Goal: Information Seeking & Learning: Learn about a topic

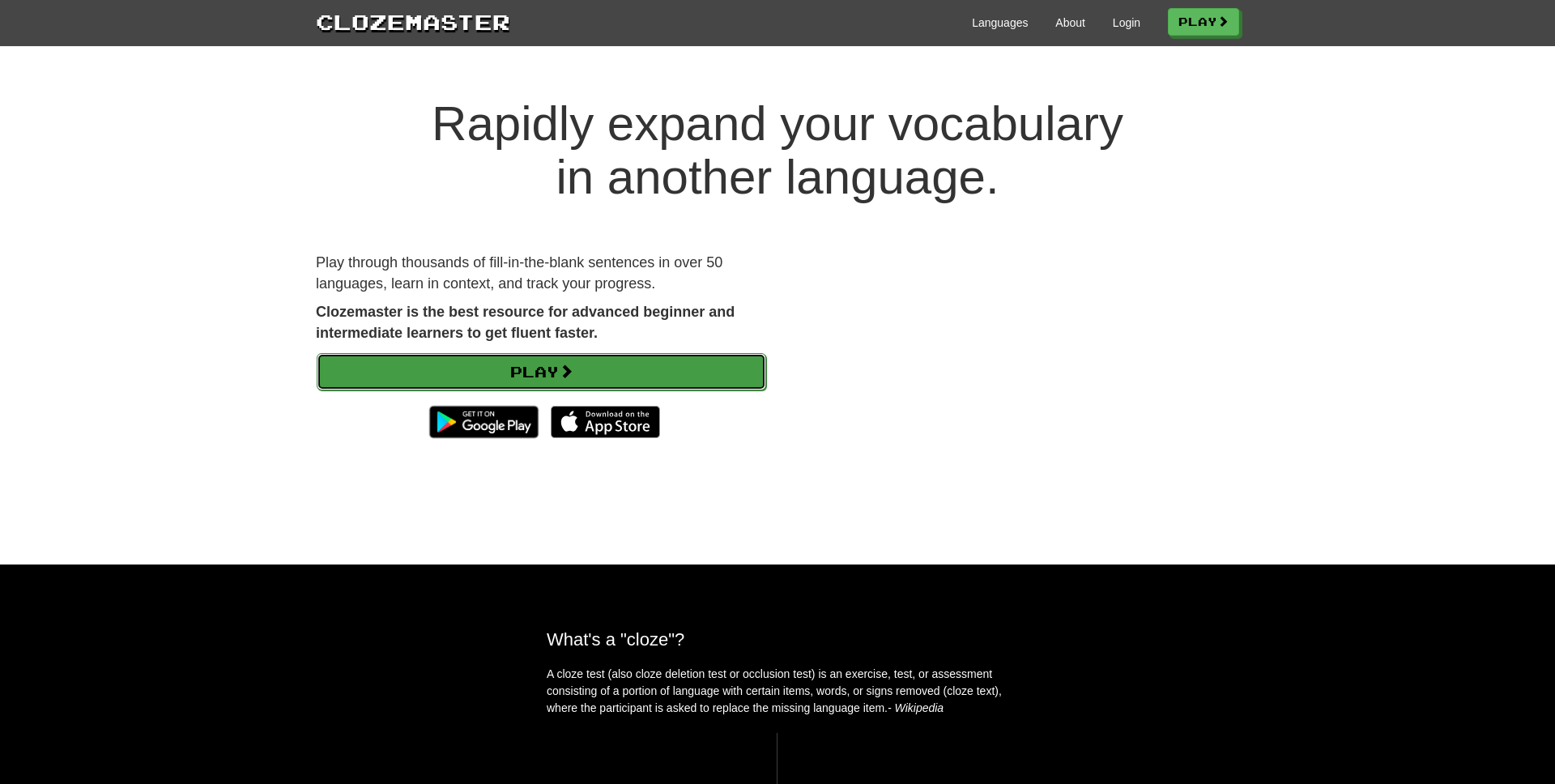
click at [688, 380] on link "Play" at bounding box center [542, 372] width 450 height 37
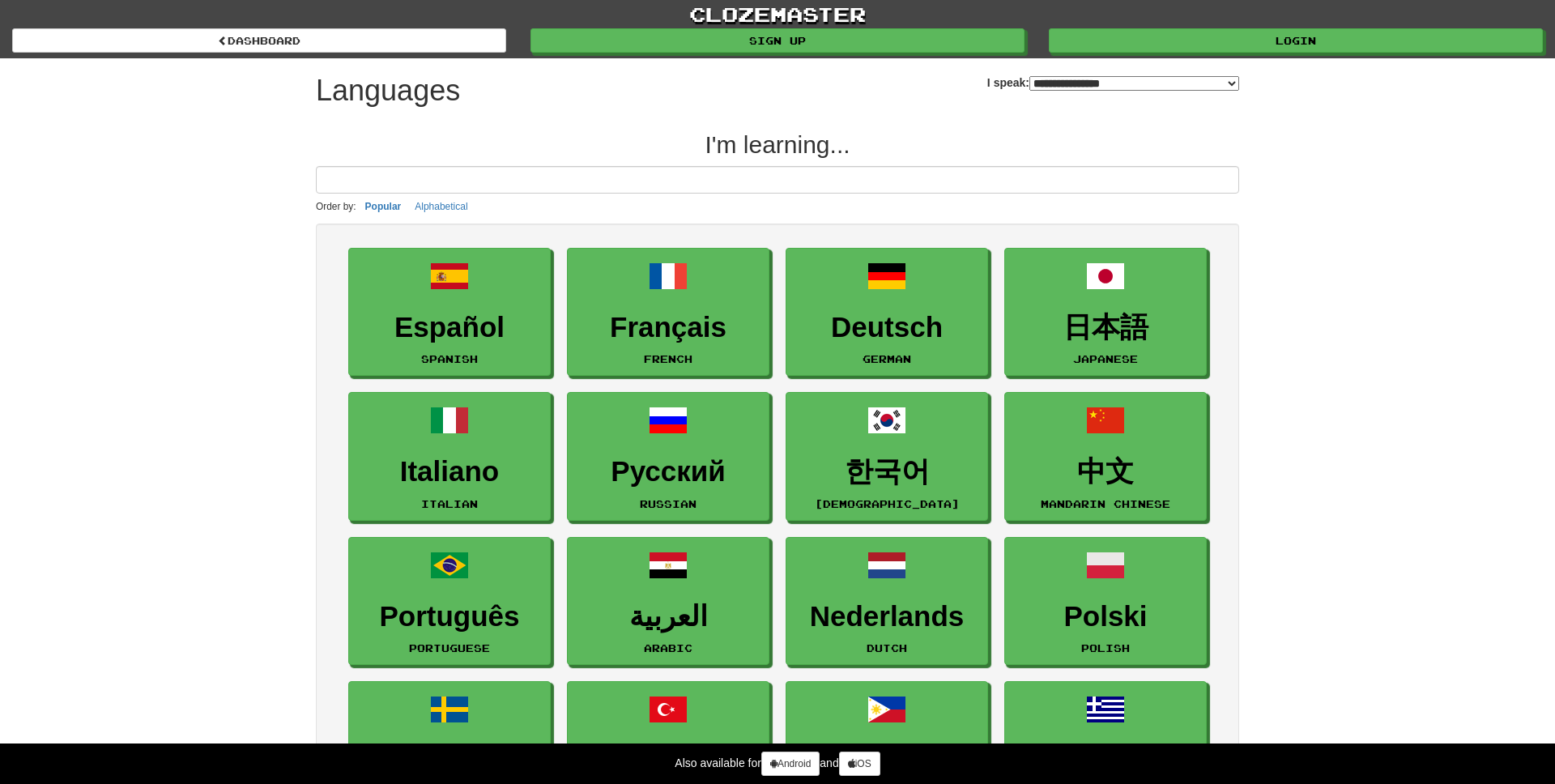
select select "*******"
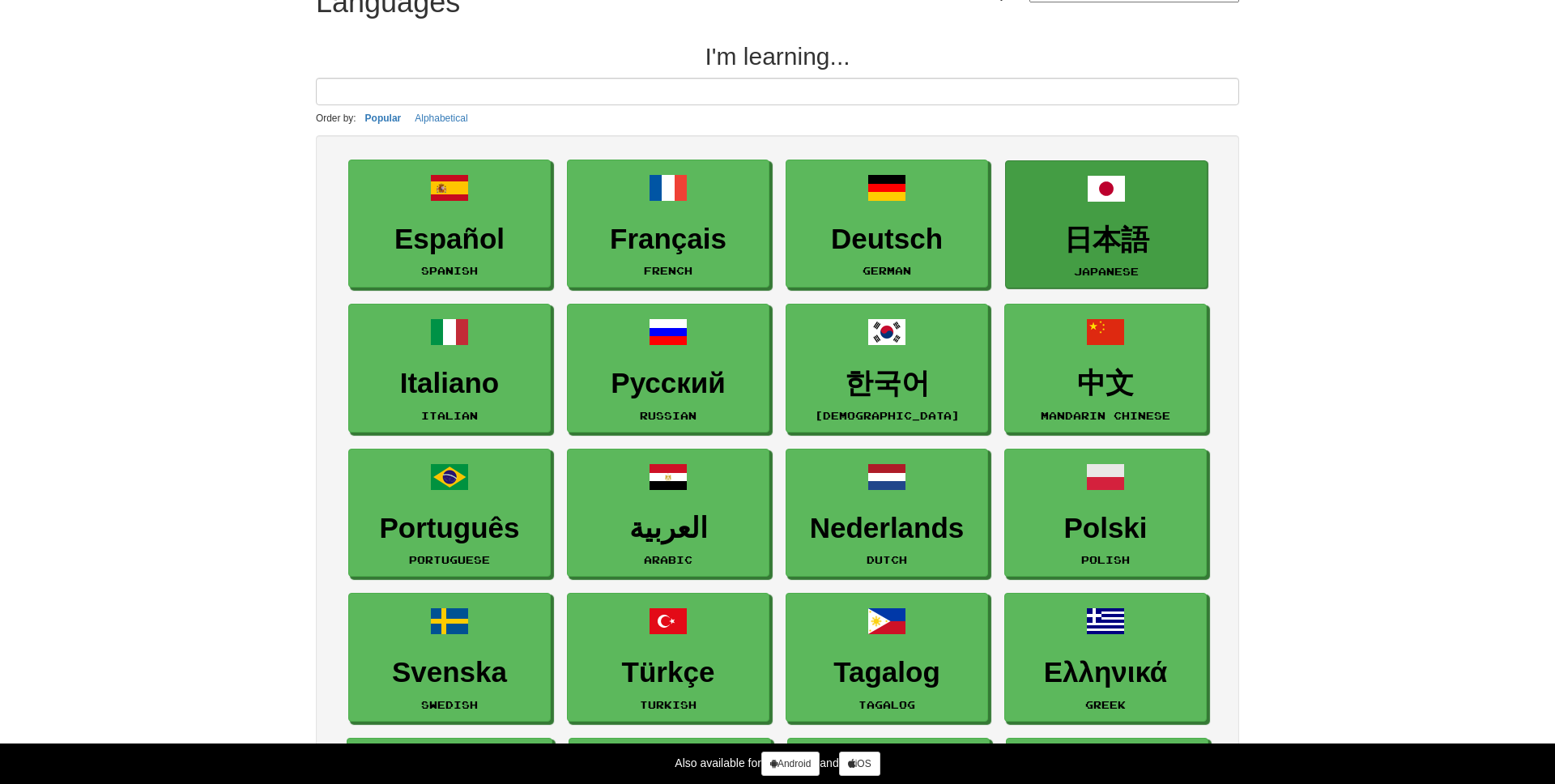
scroll to position [159, 0]
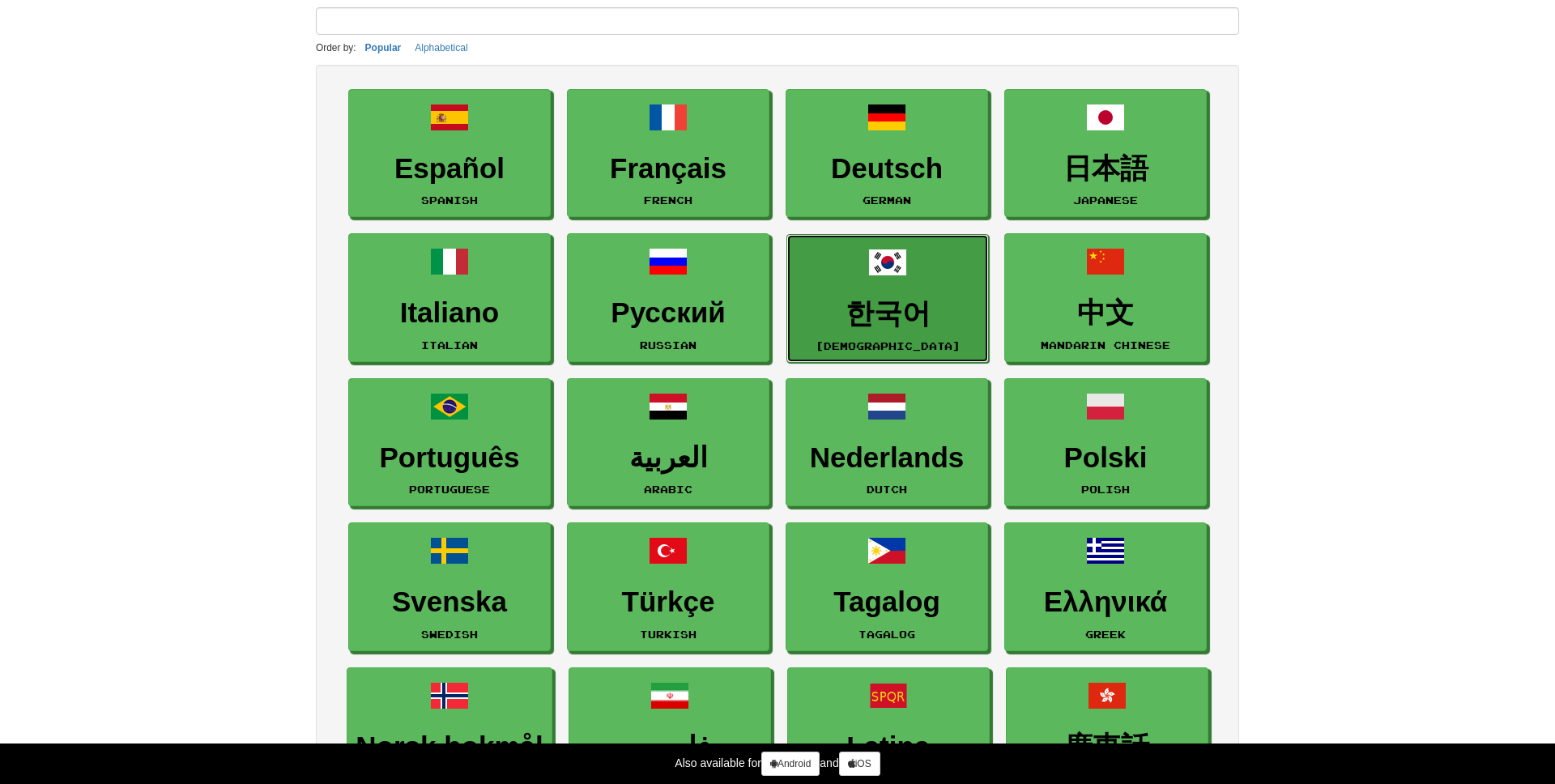
click at [884, 280] on span at bounding box center [888, 262] width 39 height 39
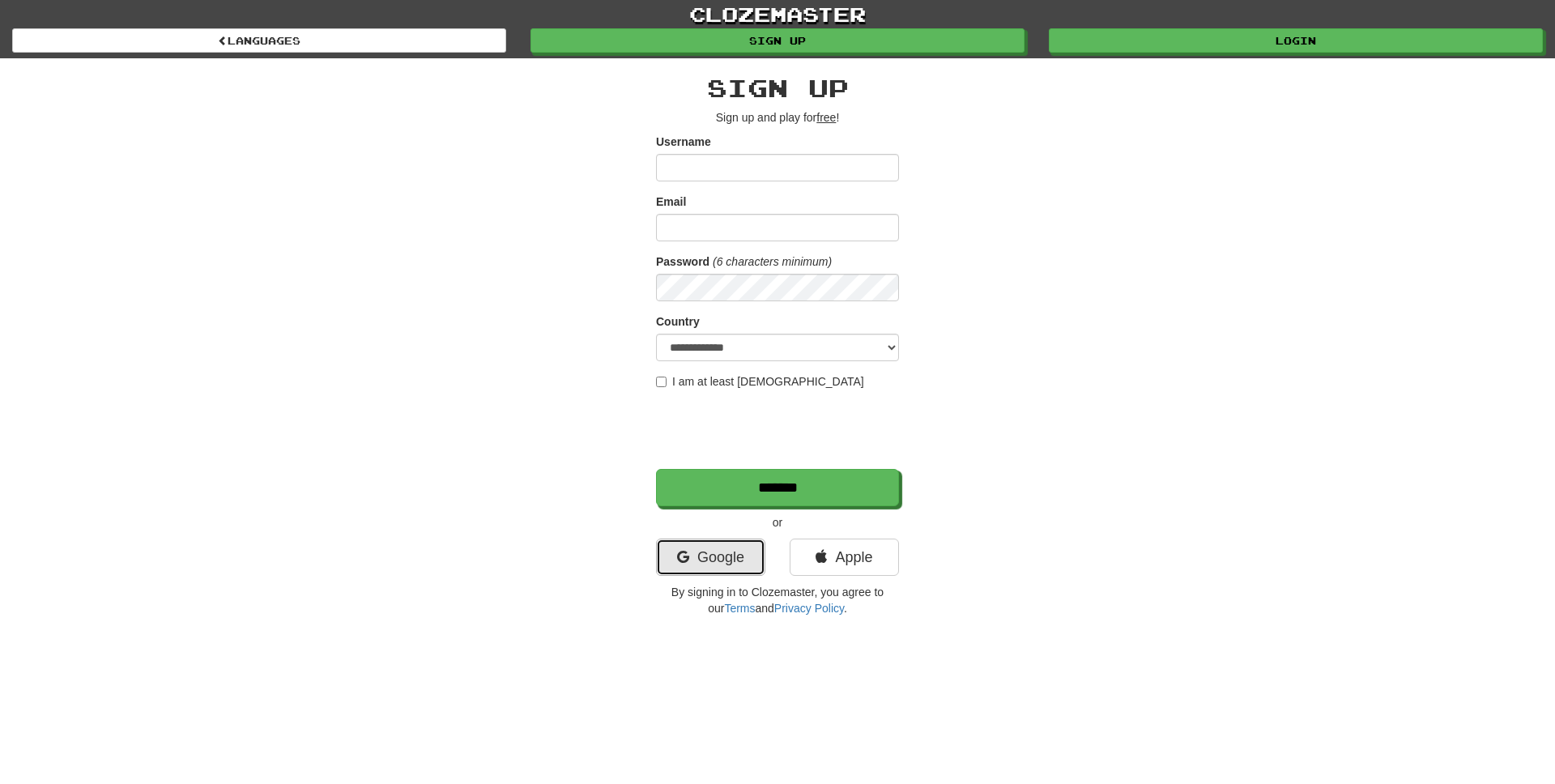
click at [730, 573] on link "Google" at bounding box center [710, 557] width 109 height 37
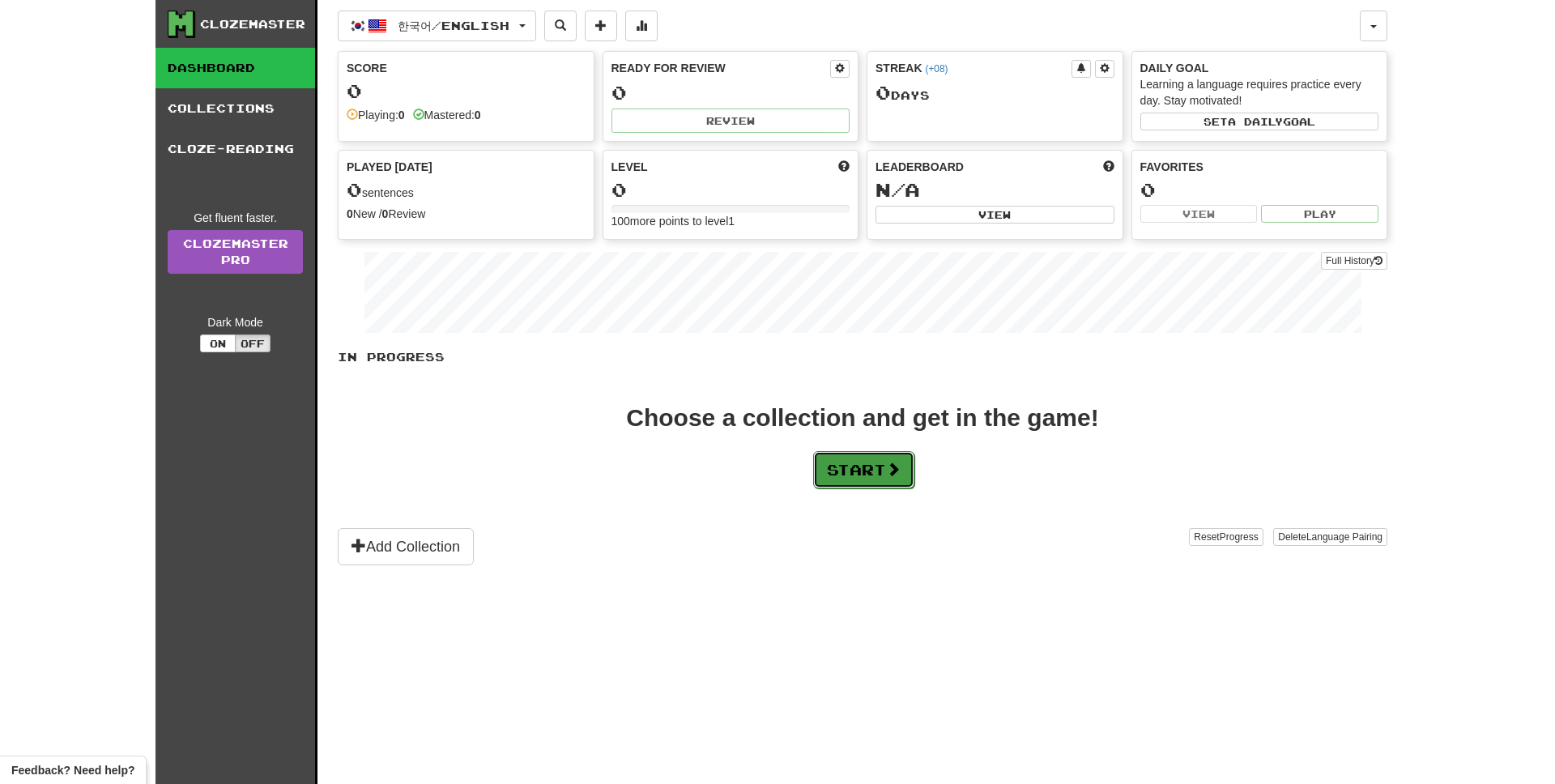
click at [840, 484] on button "Start" at bounding box center [863, 469] width 101 height 37
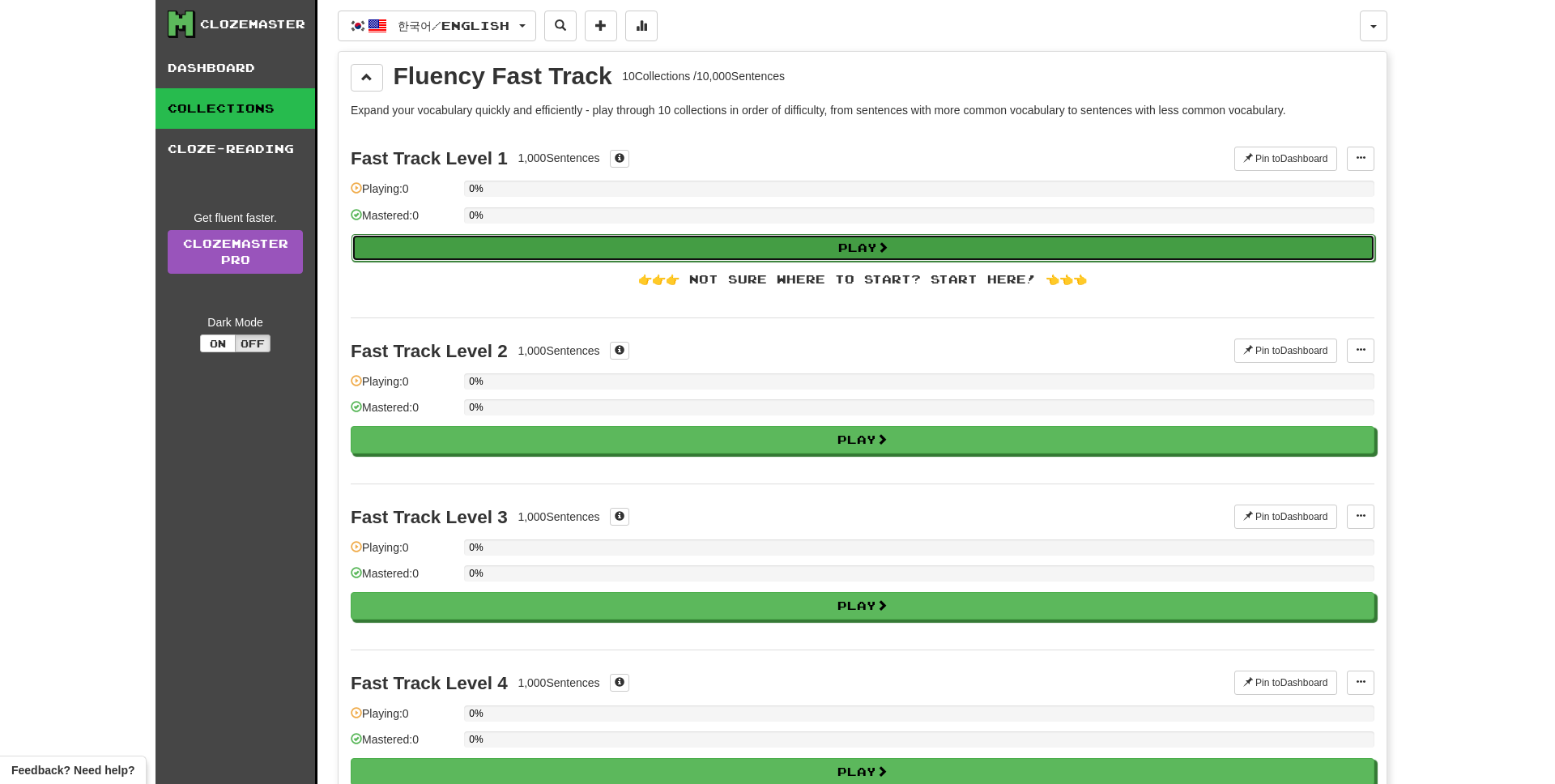
click at [602, 239] on button "Play" at bounding box center [863, 248] width 1024 height 27
select select "**"
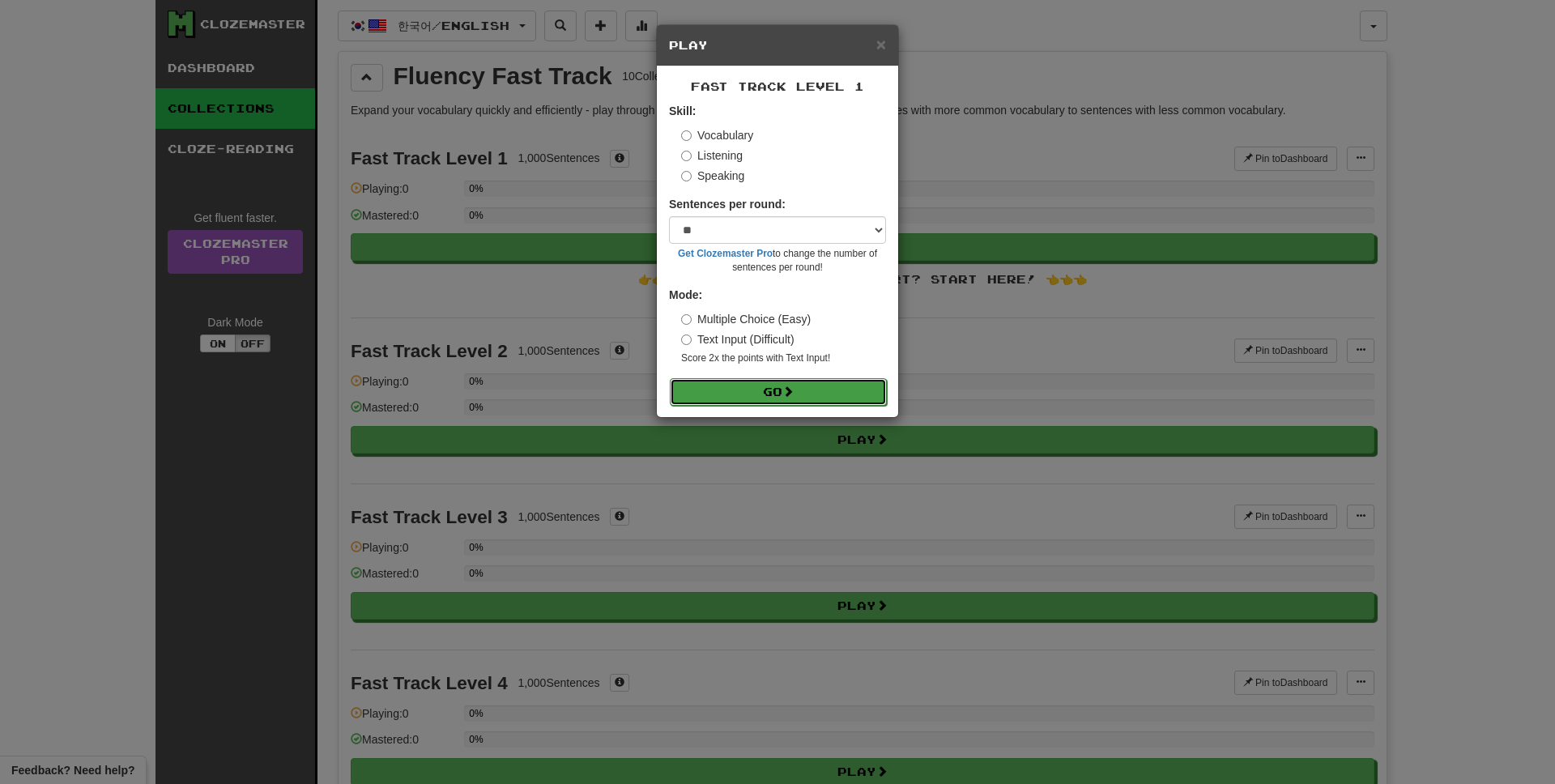
click at [761, 395] on button "Go" at bounding box center [778, 392] width 217 height 27
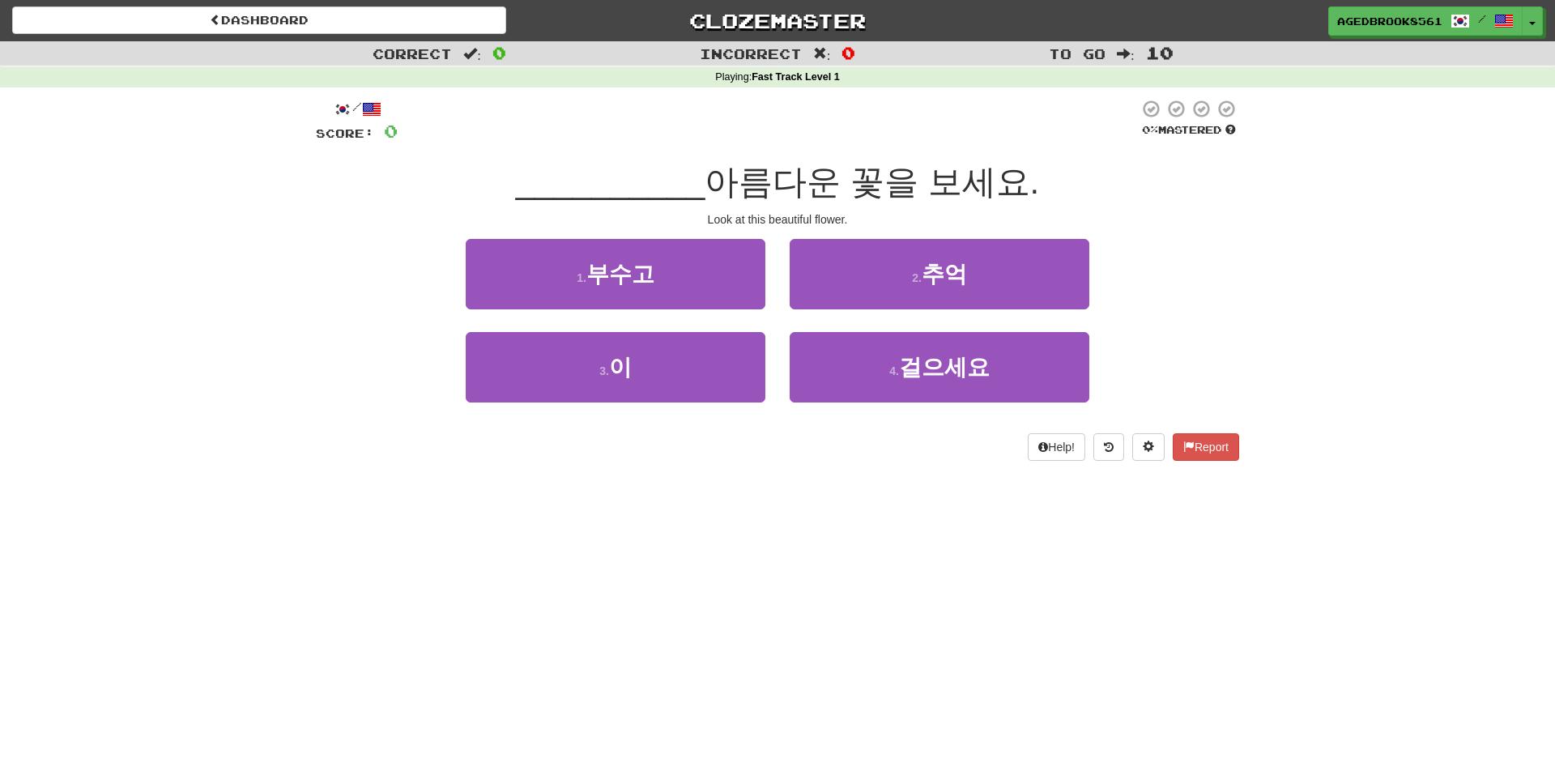
click at [762, 184] on span "아름다운 꽃을 보세요." at bounding box center [872, 182] width 334 height 38
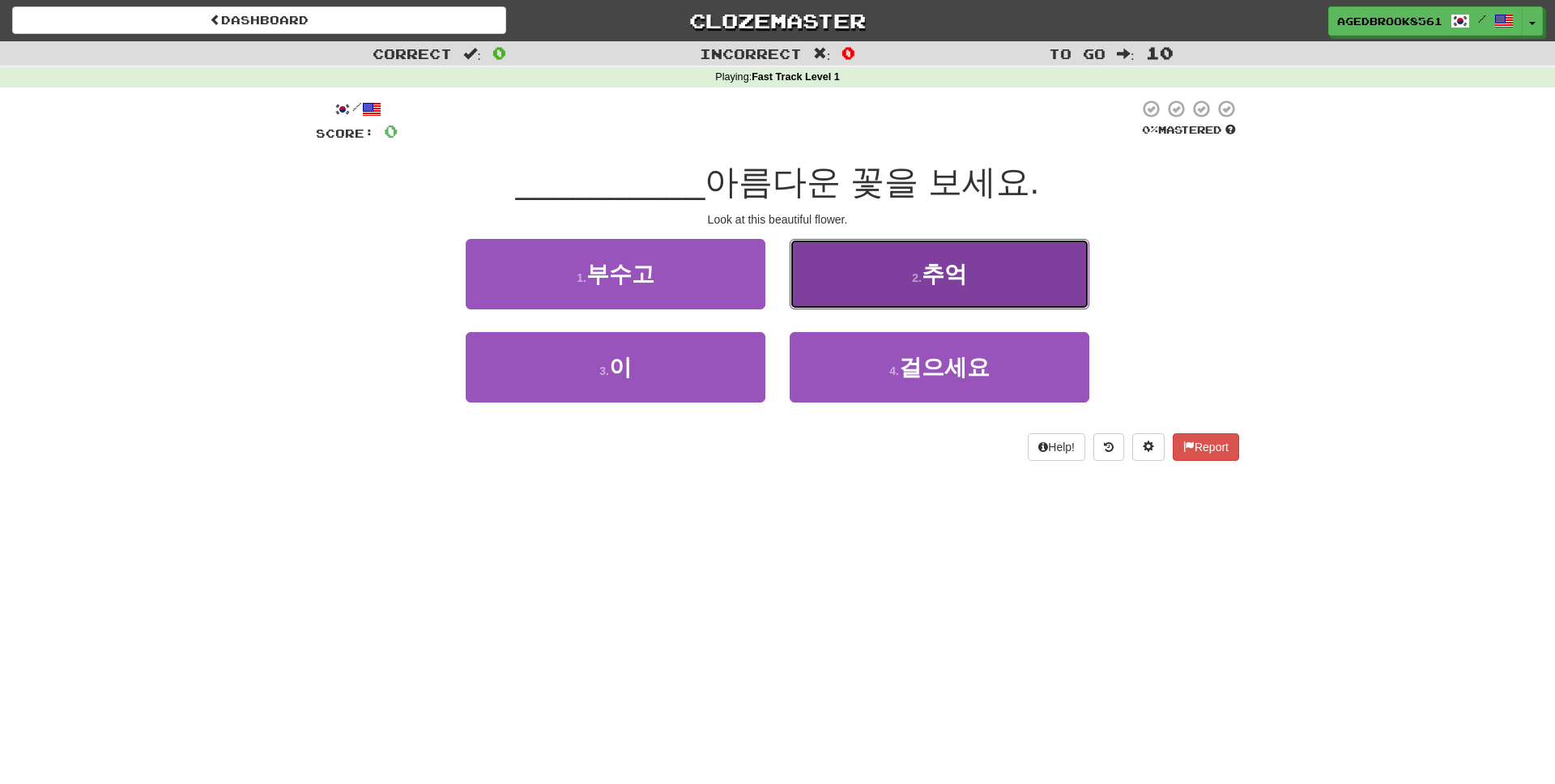
click at [898, 265] on button "2 . 추억" at bounding box center [939, 273] width 300 height 70
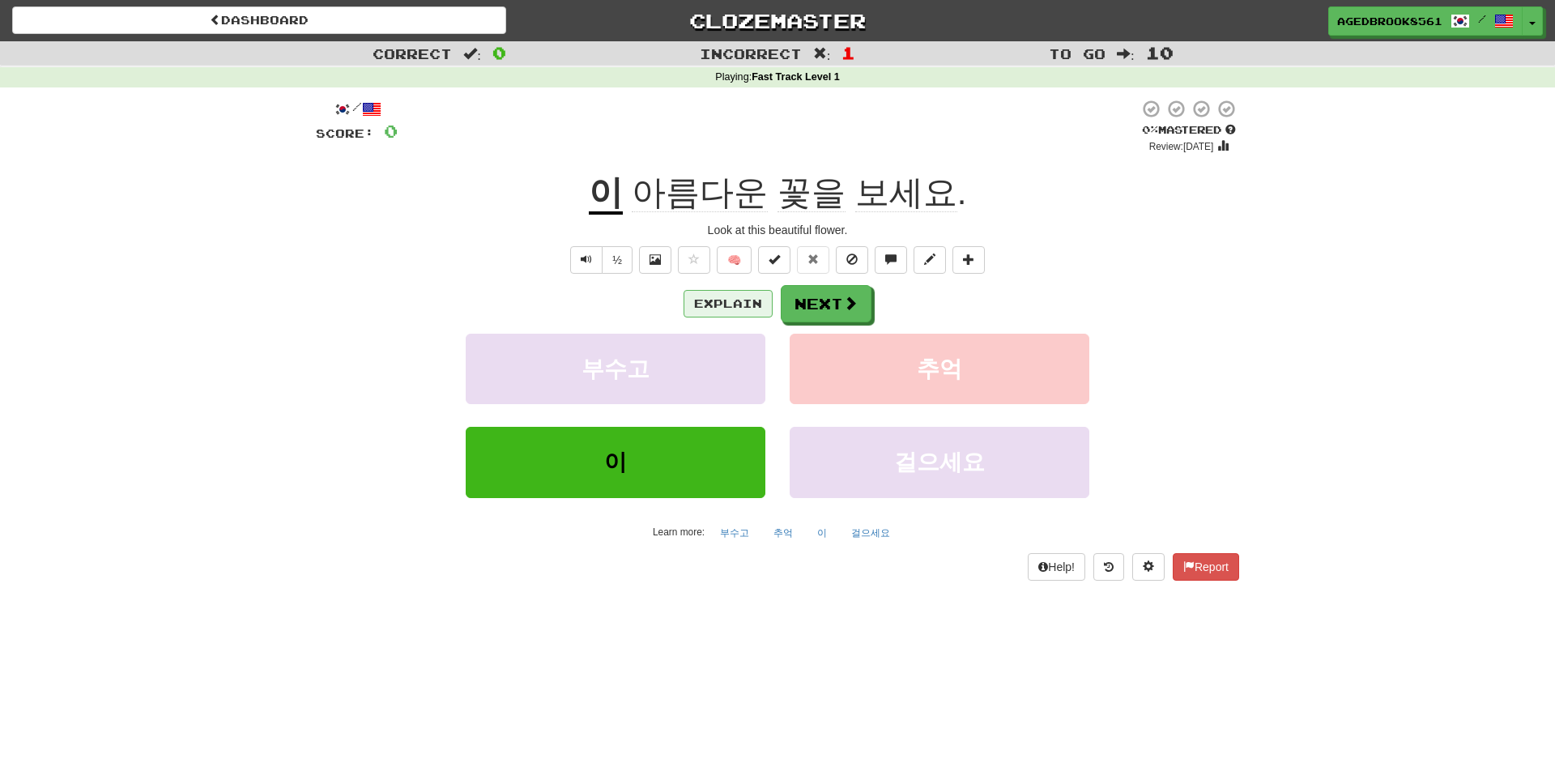
drag, startPoint x: 778, startPoint y: 316, endPoint x: 736, endPoint y: 306, distance: 43.2
click at [778, 316] on div "Explain Next" at bounding box center [778, 304] width 923 height 37
click at [736, 306] on button "Explain" at bounding box center [727, 304] width 89 height 27
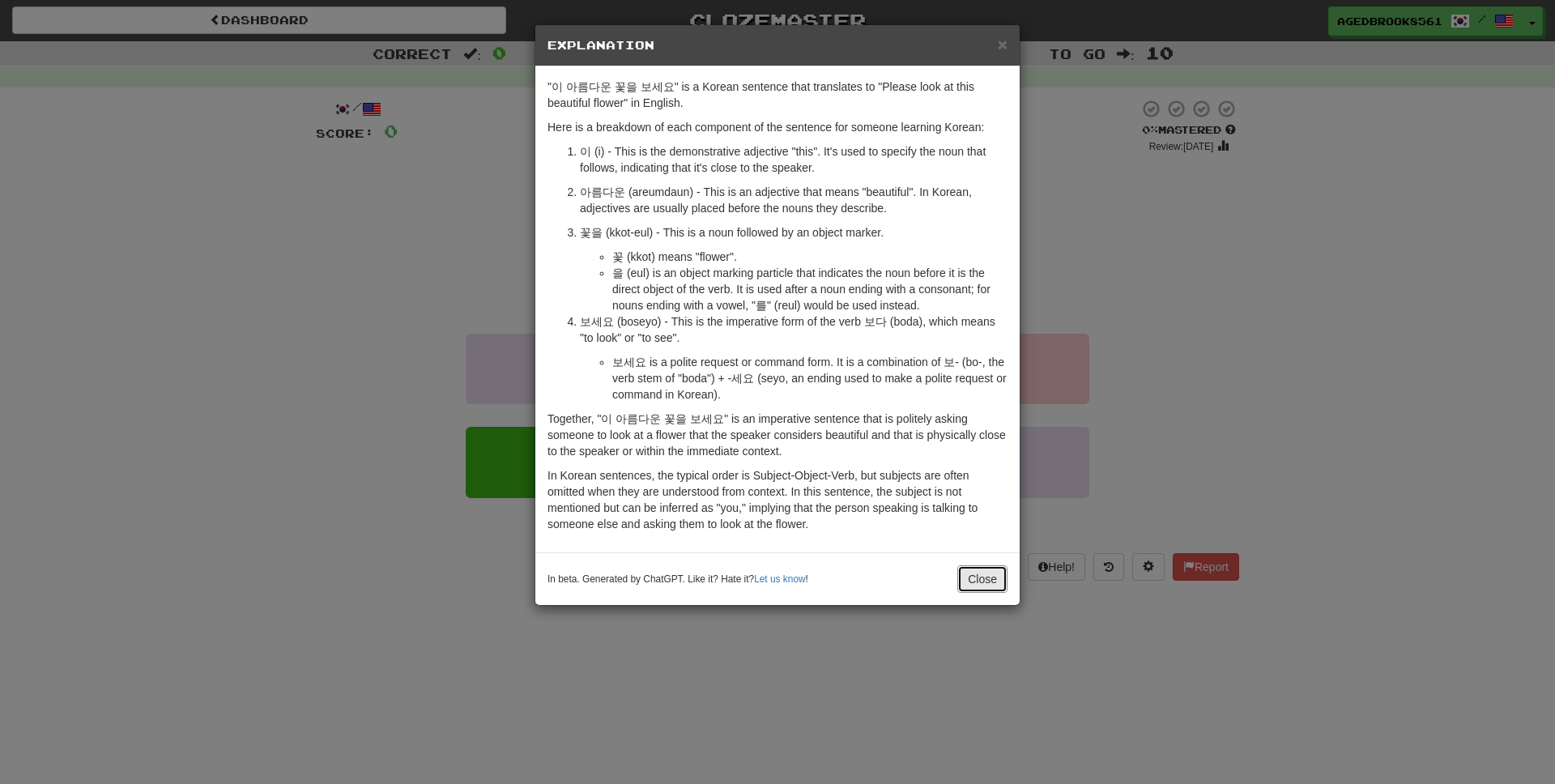
click at [982, 581] on button "Close" at bounding box center [982, 579] width 50 height 27
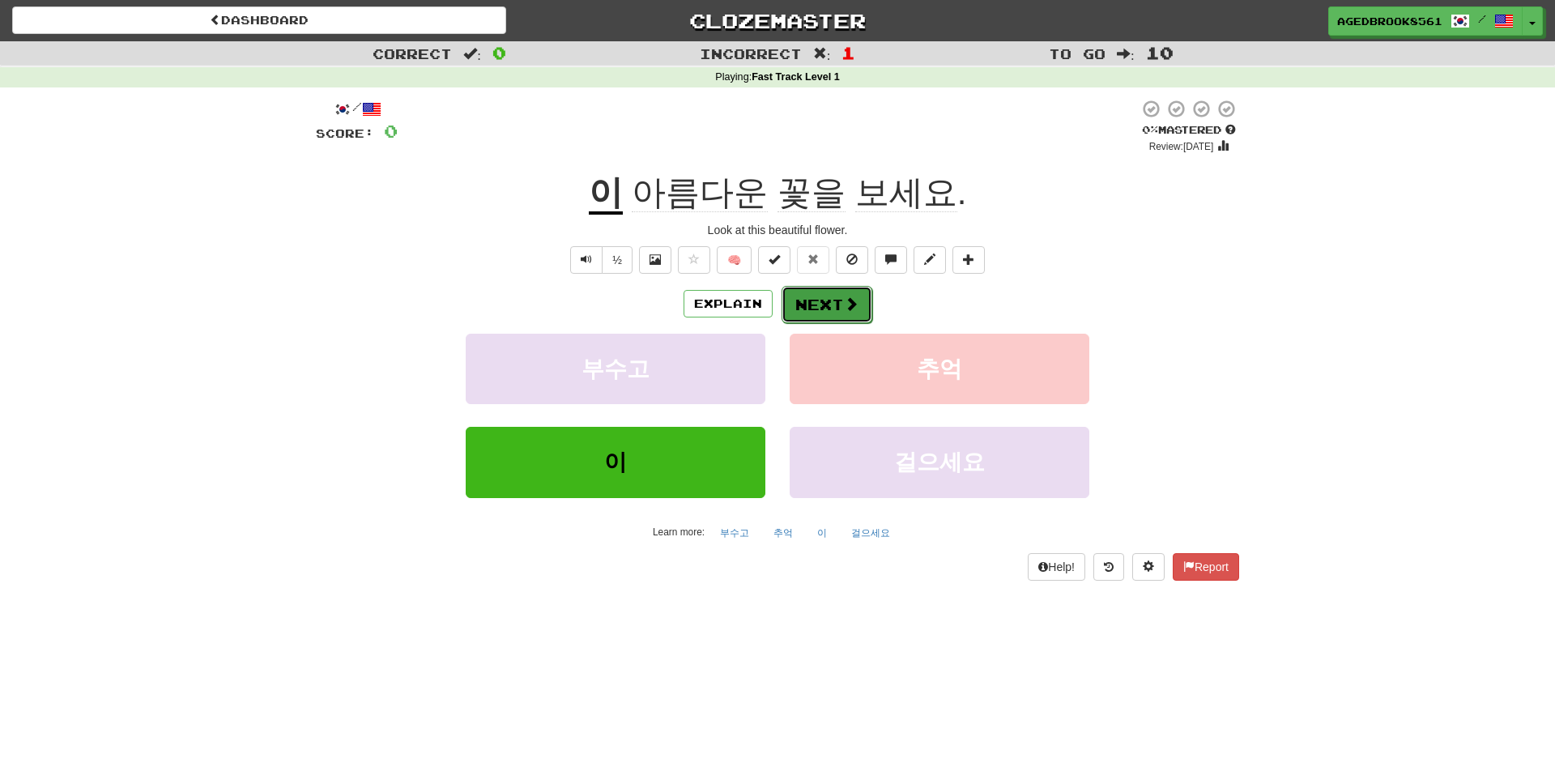
click at [847, 300] on span at bounding box center [850, 303] width 14 height 14
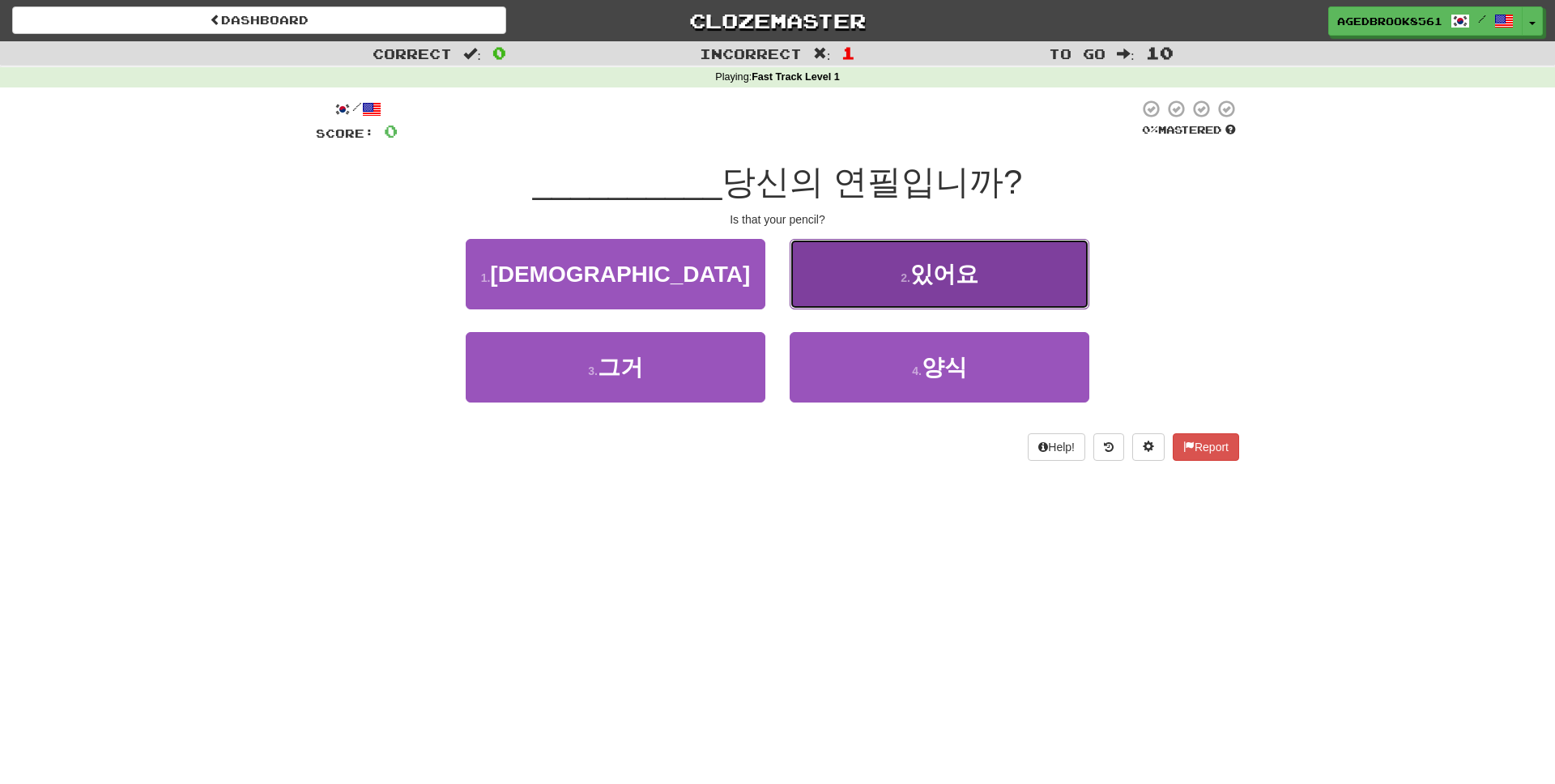
click at [983, 289] on button "2 . 있어요" at bounding box center [939, 273] width 300 height 70
